Goal: Use online tool/utility: Utilize a website feature to perform a specific function

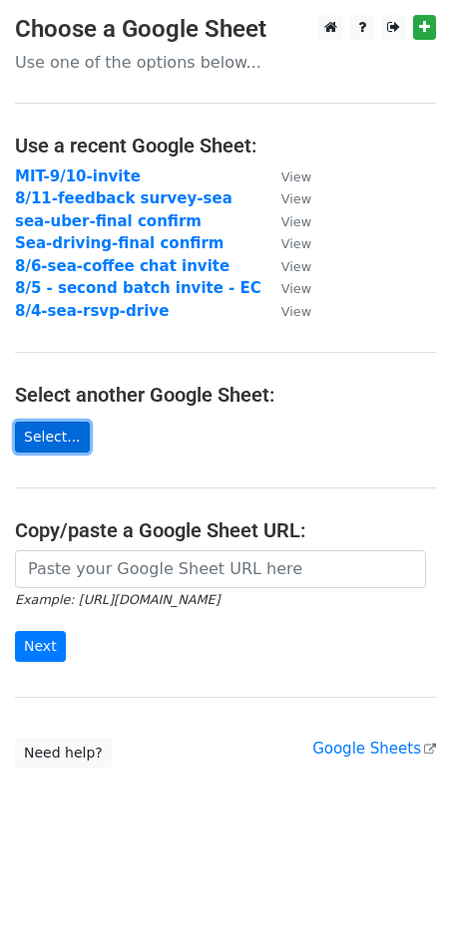
drag, startPoint x: 61, startPoint y: 444, endPoint x: 105, endPoint y: 482, distance: 58.0
click at [61, 444] on link "Select..." at bounding box center [52, 437] width 75 height 31
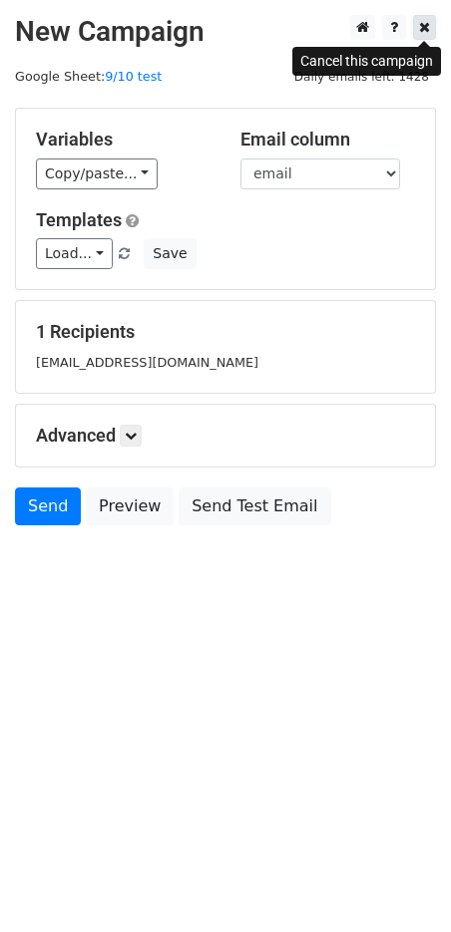
click at [420, 24] on icon at bounding box center [424, 27] width 11 height 14
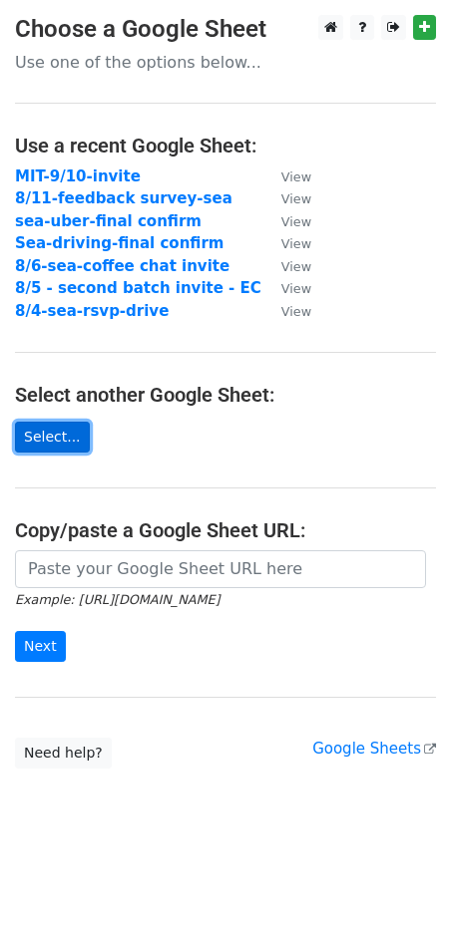
click at [66, 443] on link "Select..." at bounding box center [52, 437] width 75 height 31
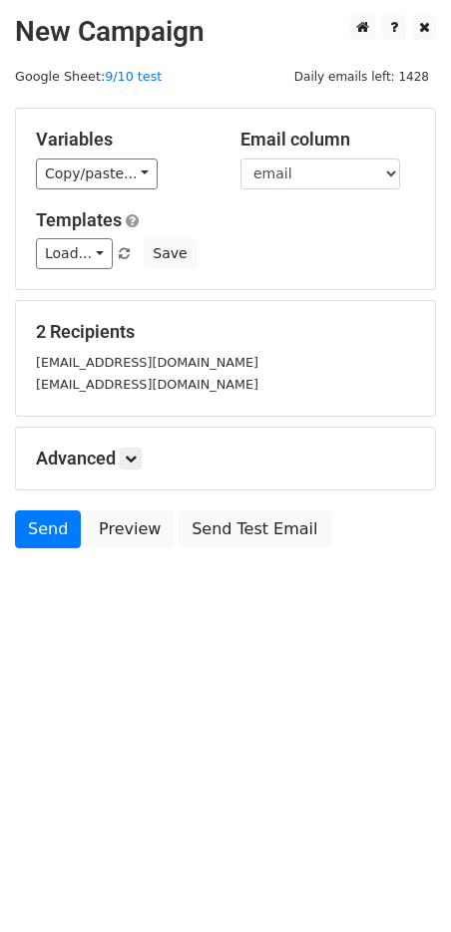
click at [115, 458] on h5 "Advanced" at bounding box center [225, 459] width 379 height 22
click at [138, 465] on link at bounding box center [131, 459] width 22 height 22
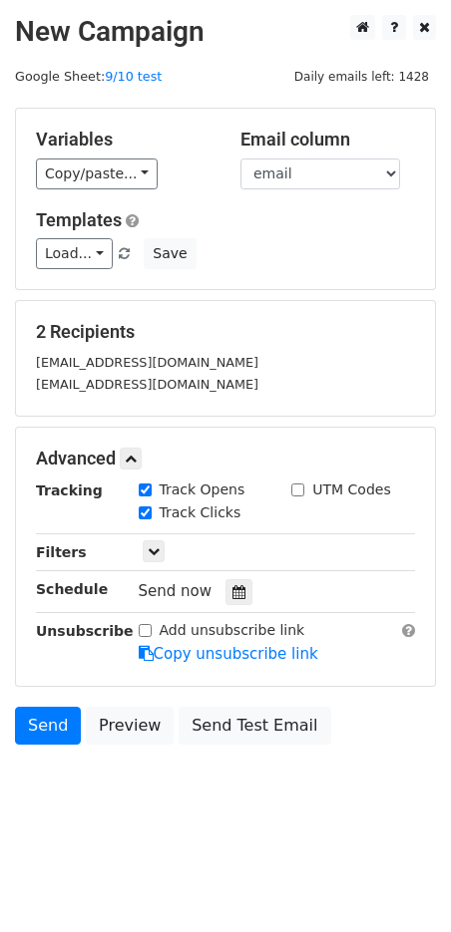
click at [149, 509] on input "Track Clicks" at bounding box center [145, 512] width 13 height 13
checkbox input "false"
